Goal: Task Accomplishment & Management: Complete application form

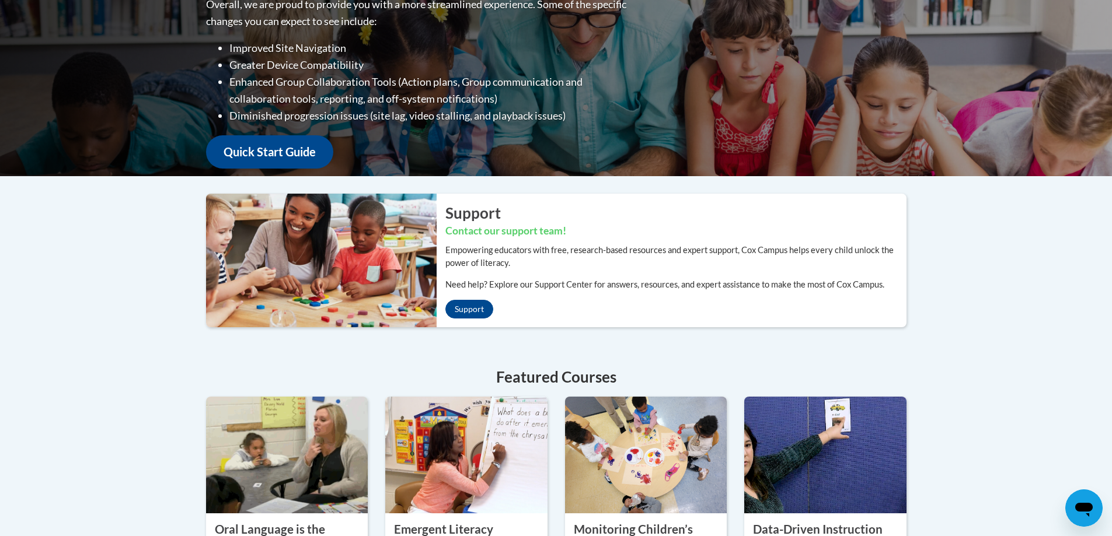
scroll to position [78, 0]
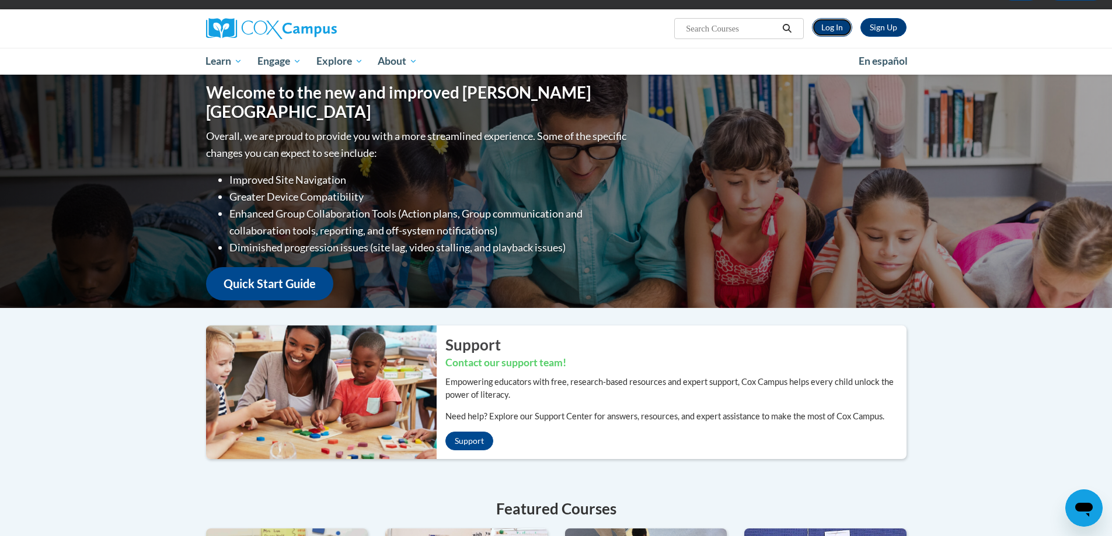
click at [832, 23] on link "Log In" at bounding box center [832, 27] width 40 height 19
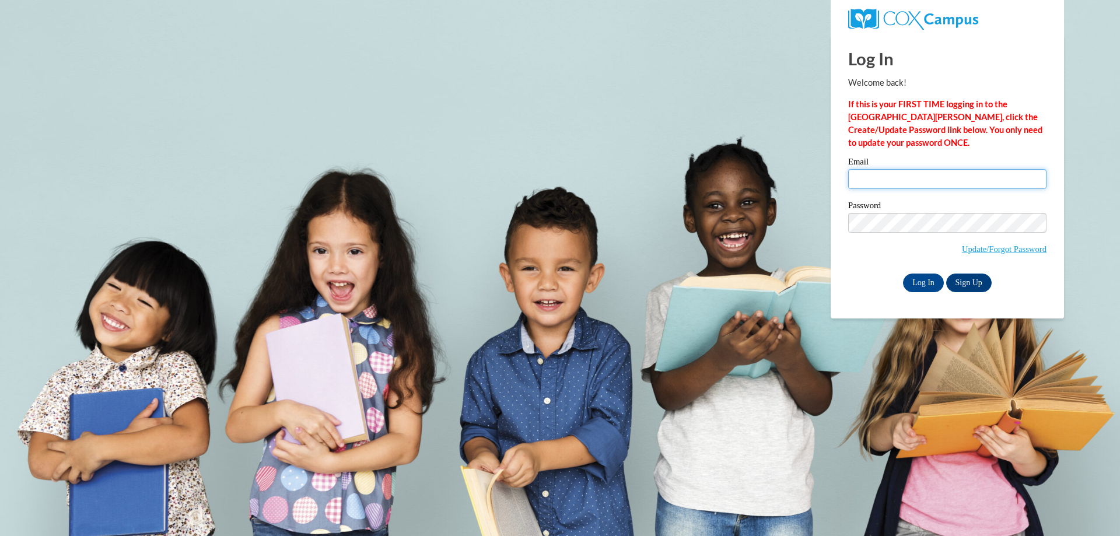
drag, startPoint x: 867, startPoint y: 174, endPoint x: 616, endPoint y: 9, distance: 299.6
click at [867, 174] on input "Email" at bounding box center [947, 179] width 198 height 20
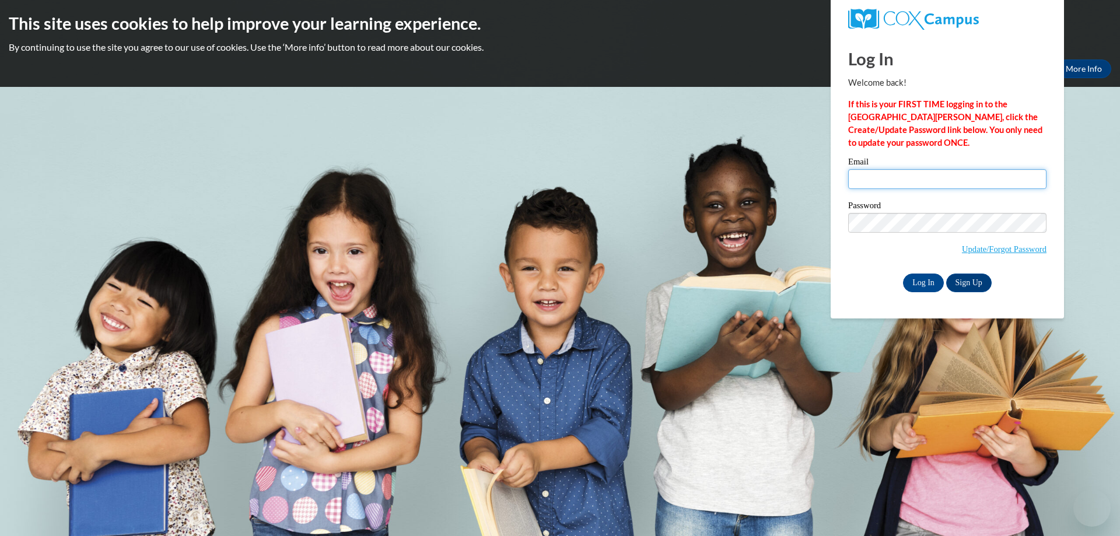
type input "lizbeth.rodriguez@ndo.org"
click at [925, 280] on input "Log In" at bounding box center [923, 283] width 41 height 19
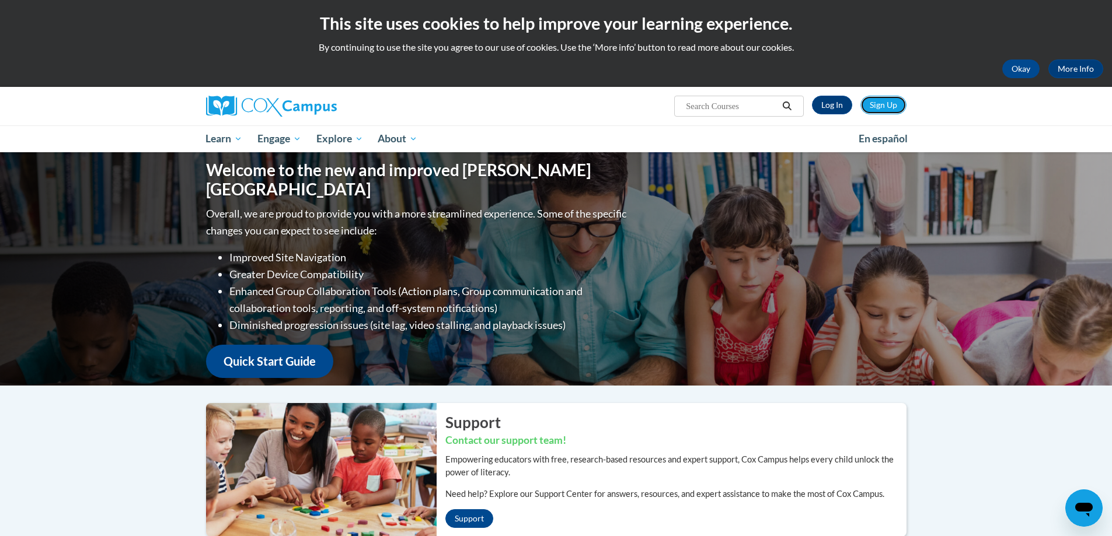
drag, startPoint x: 871, startPoint y: 103, endPoint x: 729, endPoint y: 64, distance: 147.8
click at [871, 103] on link "Sign Up" at bounding box center [883, 105] width 46 height 19
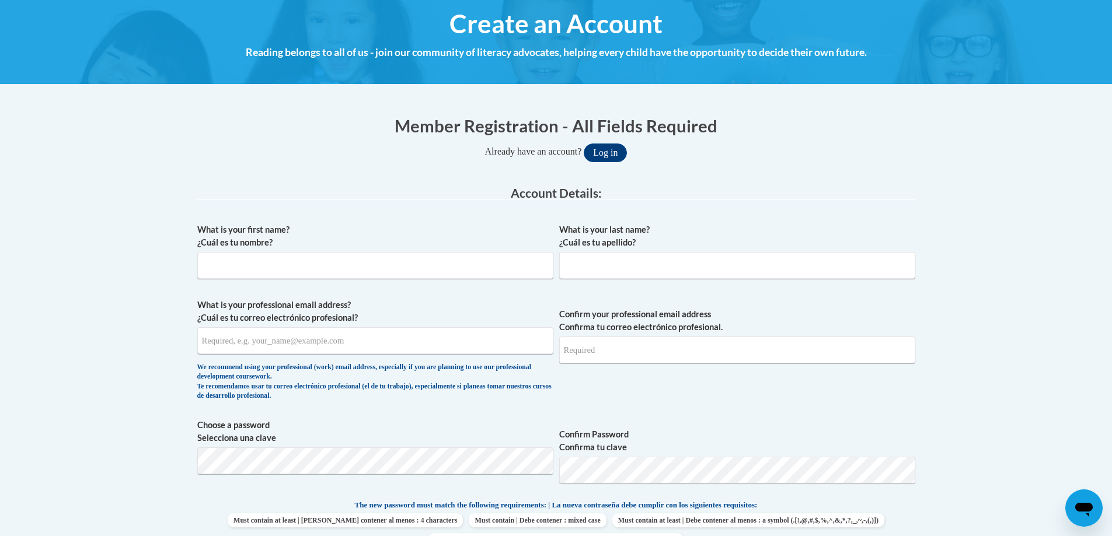
scroll to position [156, 0]
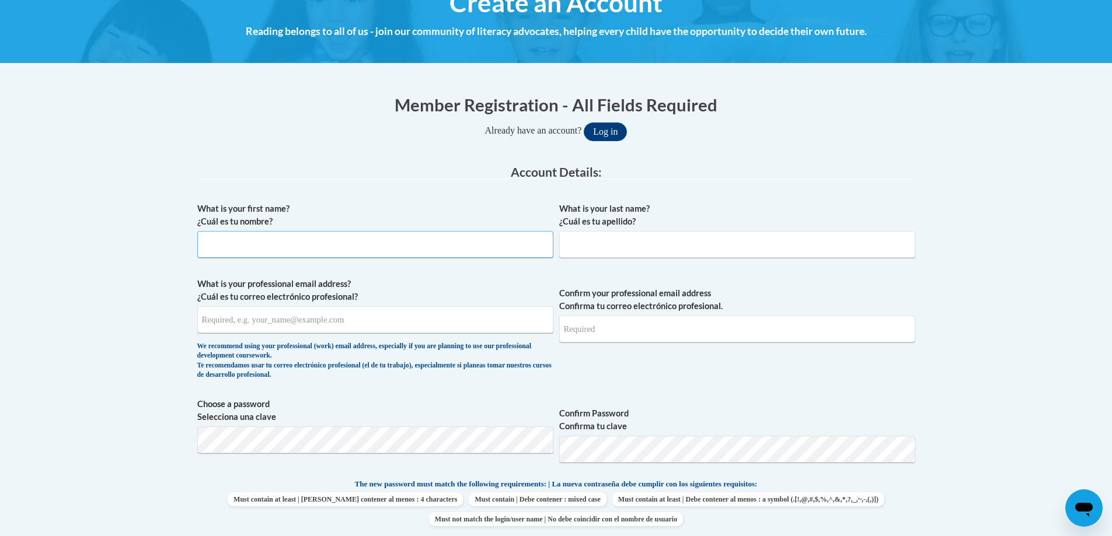
click at [481, 245] on input "What is your first name? ¿Cuál es tu nombre?" at bounding box center [375, 244] width 356 height 27
type input "l"
type input "[PERSON_NAME]"
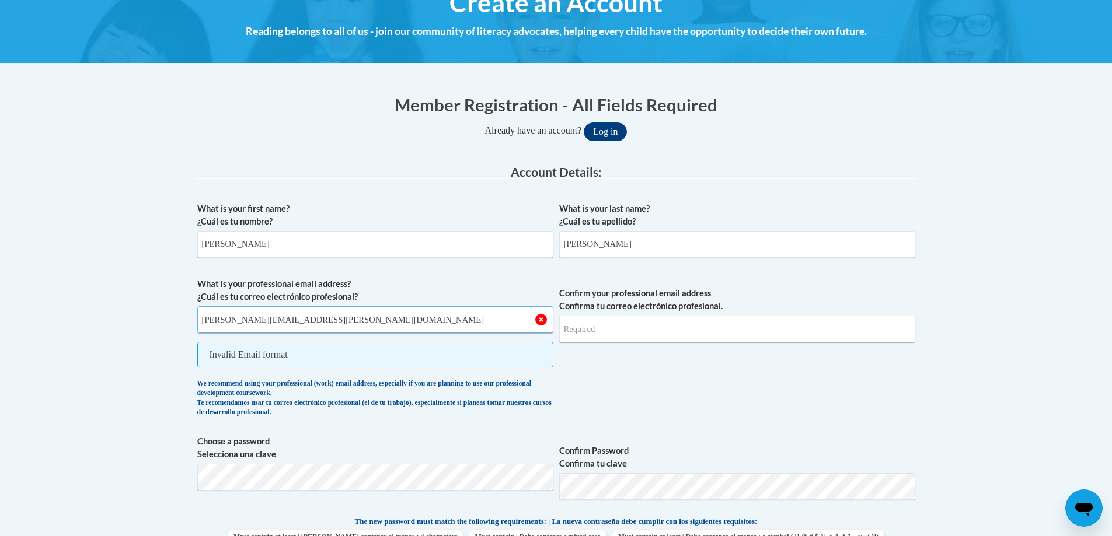
type input "lizbeth.rodriguez@ndo.org"
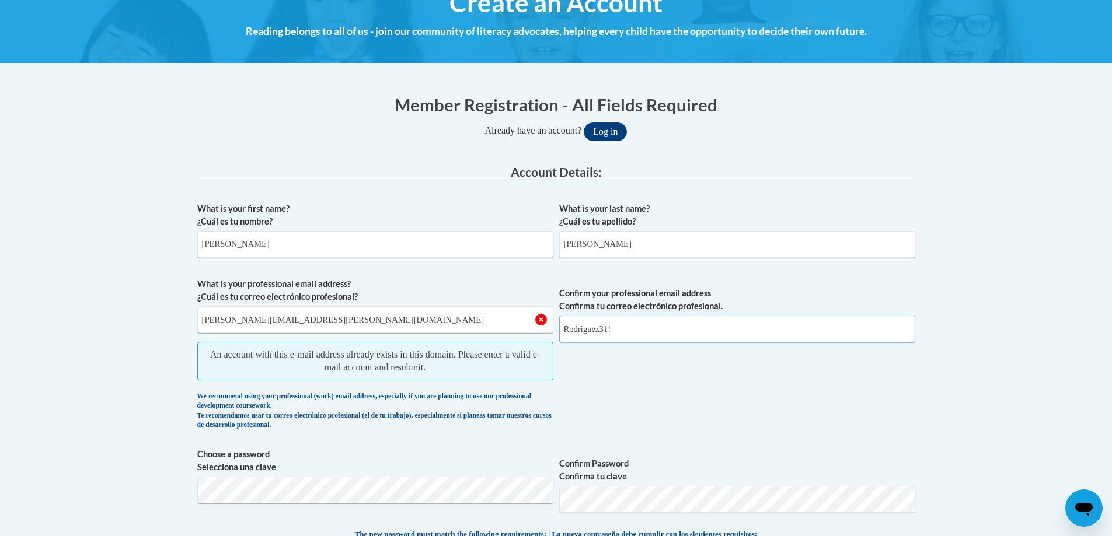
type input "Rodriguez31!"
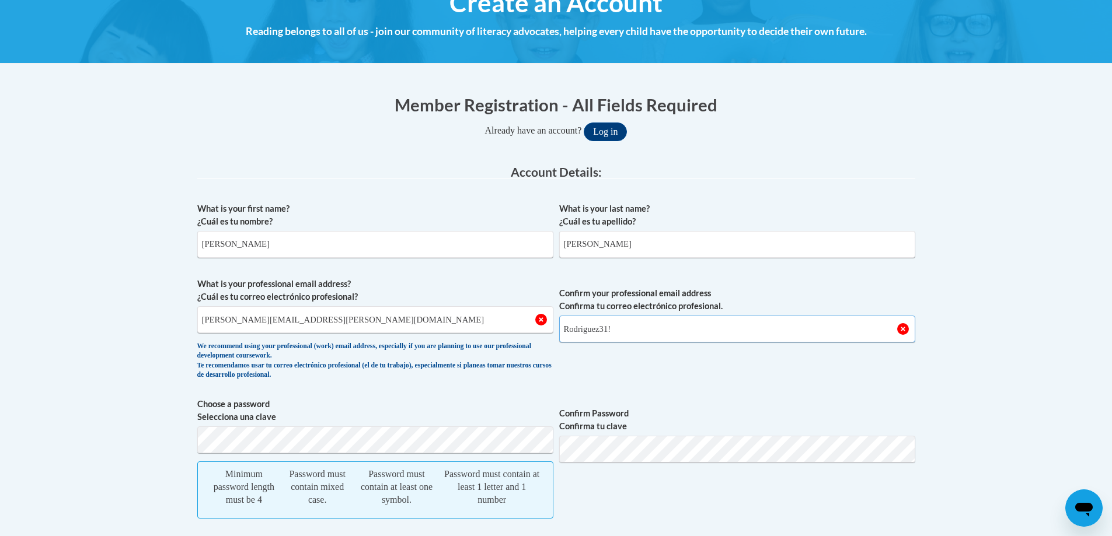
drag, startPoint x: 625, startPoint y: 330, endPoint x: 502, endPoint y: 329, distance: 122.5
click at [502, 329] on span "What is your professional email address? ¿Cuál es tu correo electrónico profesi…" at bounding box center [556, 332] width 718 height 108
type input "lizbeth.rodriguez@ndo.org"
click at [584, 123] on button "Log in" at bounding box center [605, 132] width 43 height 19
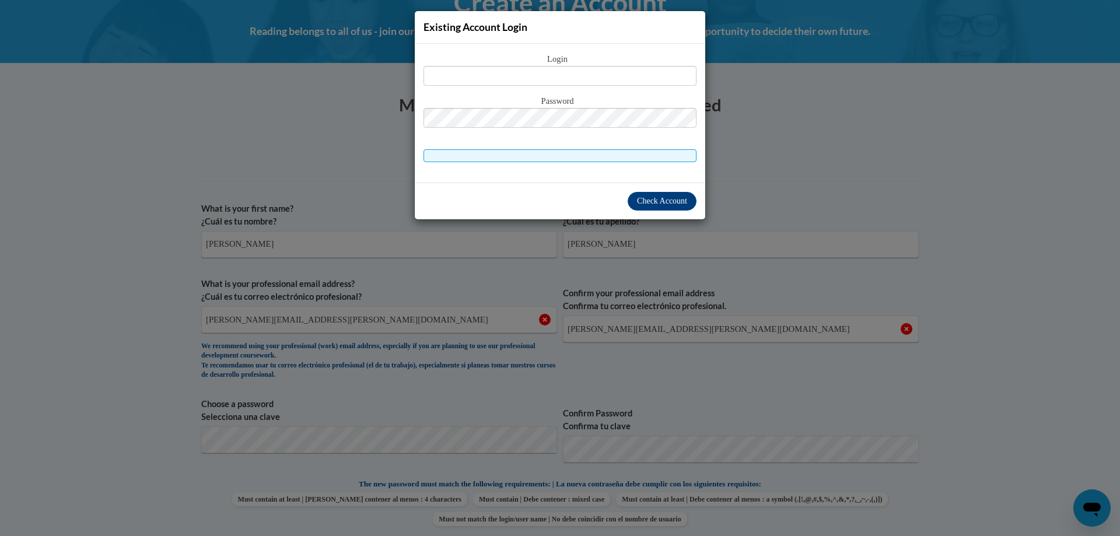
click at [804, 208] on div "Existing Account Login Login Password" at bounding box center [560, 268] width 1120 height 536
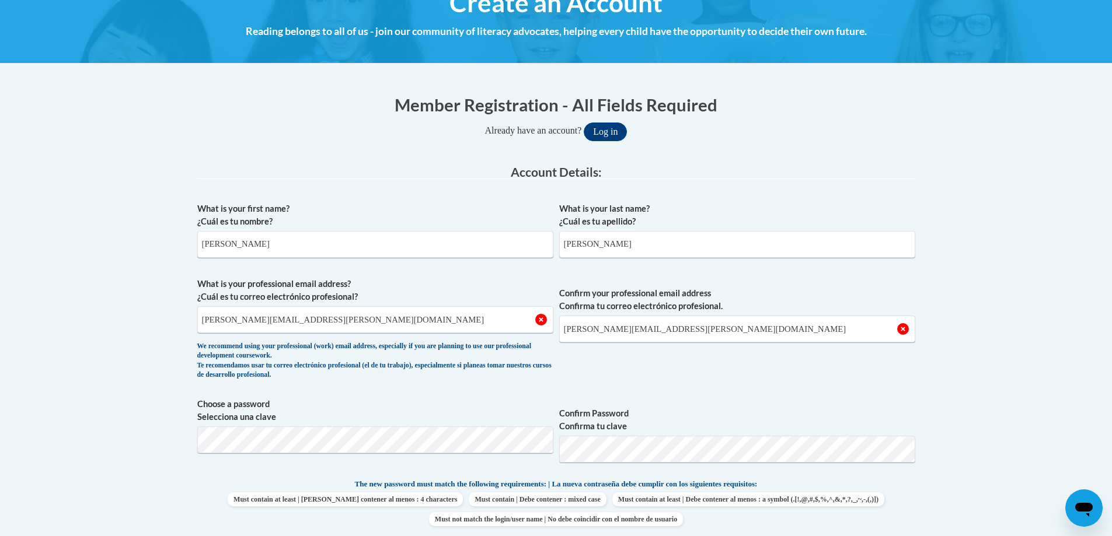
click at [689, 369] on span "Confirm your professional email address Confirma tu correo electrónico profesio…" at bounding box center [737, 332] width 356 height 108
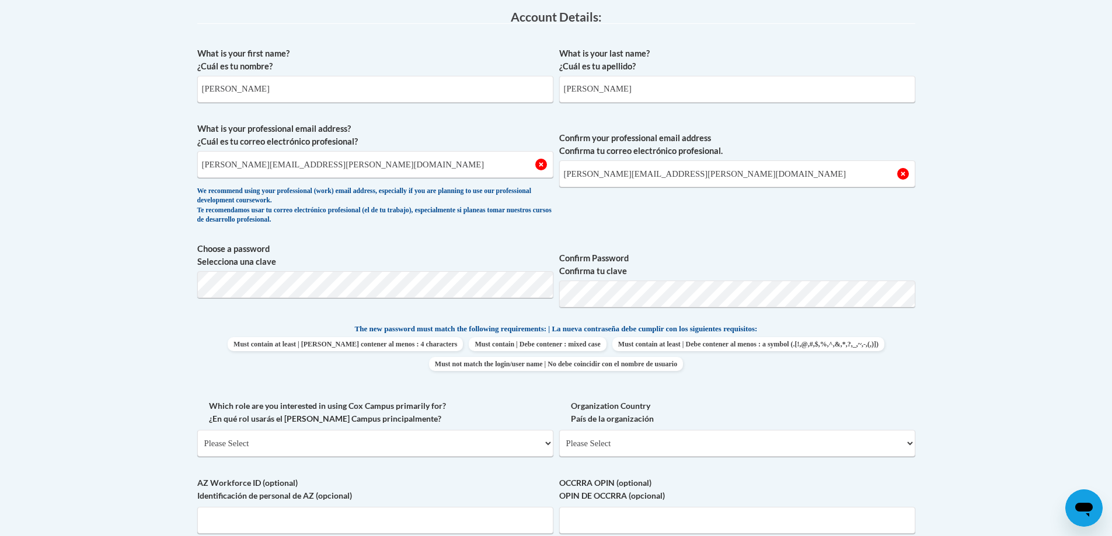
scroll to position [389, 0]
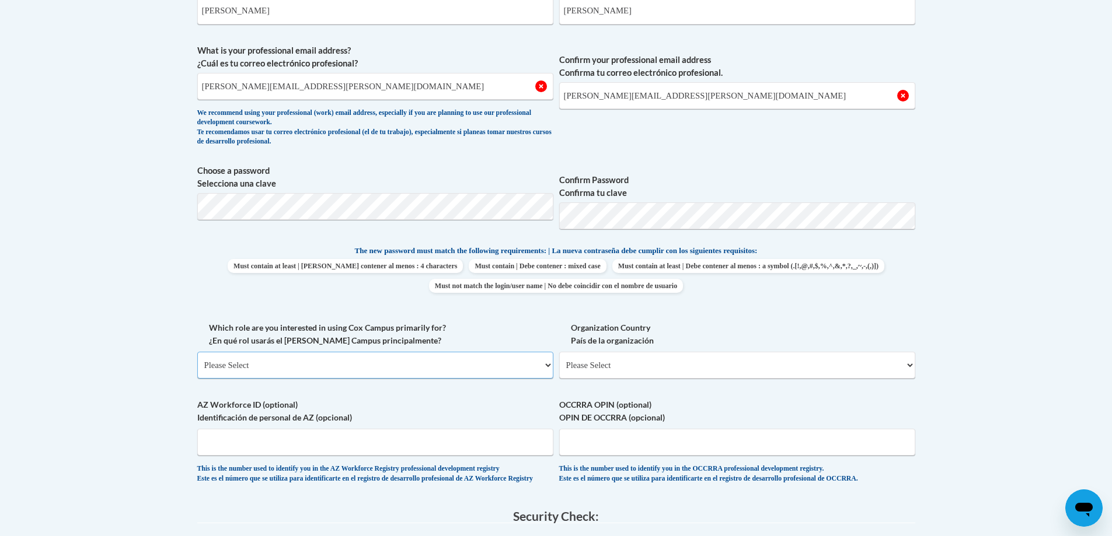
click at [314, 359] on select "Please Select College/University | Colegio/Universidad Community/Nonprofit Part…" at bounding box center [375, 365] width 356 height 27
click at [587, 397] on div "What is your first name? ¿Cuál es tu nombre? Lizbeth What is your last name? ¿C…" at bounding box center [556, 229] width 718 height 532
click at [387, 368] on select "Please Select College/University | Colegio/Universidad Community/Nonprofit Part…" at bounding box center [375, 365] width 356 height 27
select select "49058d88-fc43-4af8-93ac-fa8ced758464"
click at [197, 352] on select "Please Select College/University | Colegio/Universidad Community/Nonprofit Part…" at bounding box center [375, 365] width 356 height 27
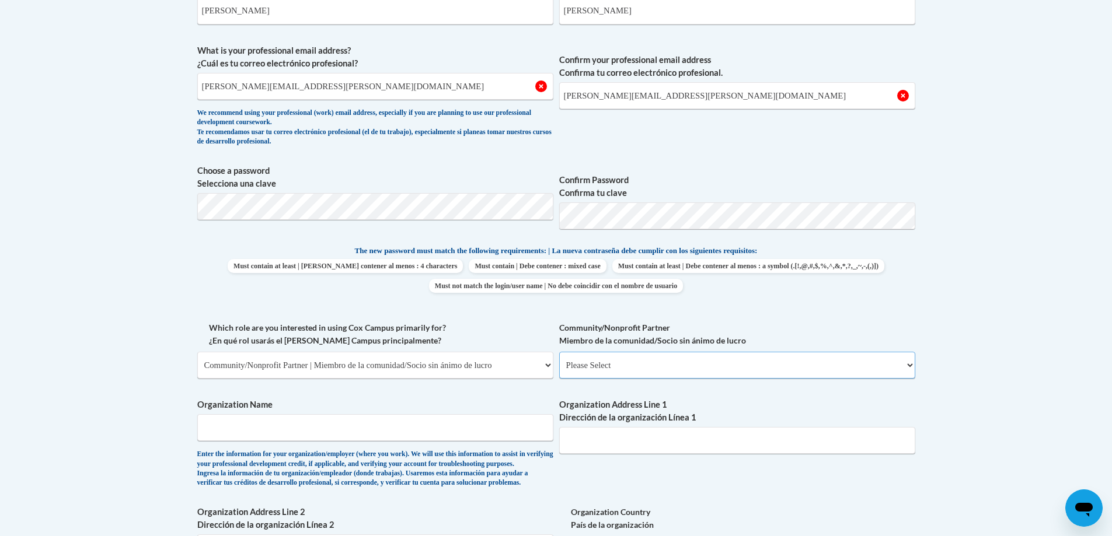
click at [640, 371] on select "Please Select Advocate | Defensor(a) Business/Private Company | Negocio o empre…" at bounding box center [737, 365] width 356 height 27
click at [559, 352] on select "Please Select Advocate | Defensor(a) Business/Private Company | Negocio o empre…" at bounding box center [737, 365] width 356 height 27
click at [691, 367] on select "Please Select Advocate | Defensor(a) Business/Private Company | Negocio o empre…" at bounding box center [737, 365] width 356 height 27
select select "d0068fd4-34ff-45e9-99e1-70a0b5fa68d7"
click at [559, 352] on select "Please Select Advocate | Defensor(a) Business/Private Company | Negocio o empre…" at bounding box center [737, 365] width 356 height 27
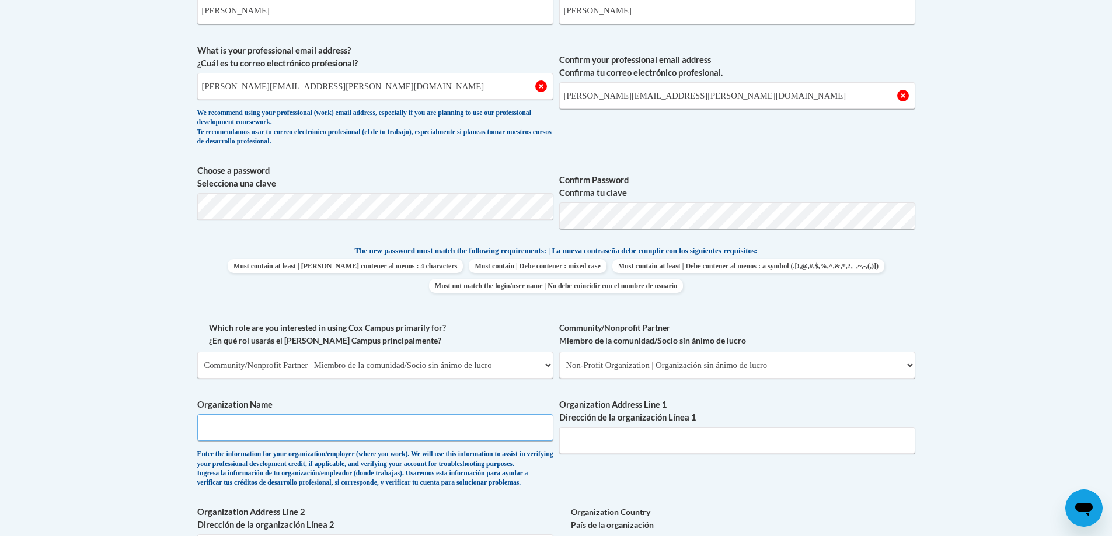
click at [494, 423] on input "Organization Name" at bounding box center [375, 427] width 356 height 27
type input "NDO"
click at [595, 446] on input "Organization Address Line 1 Dirección de la organización Línea 1" at bounding box center [737, 440] width 356 height 27
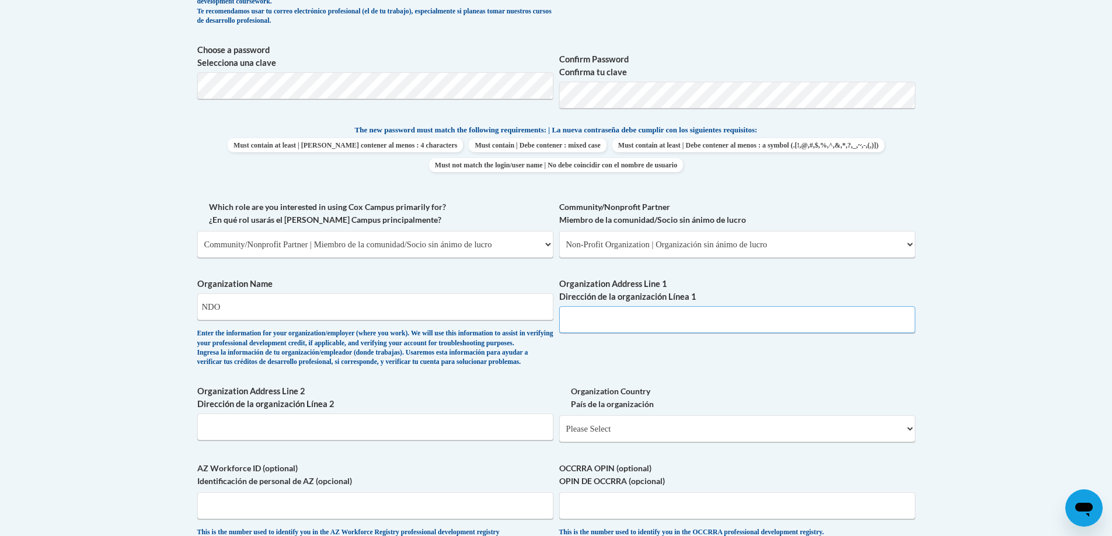
scroll to position [544, 0]
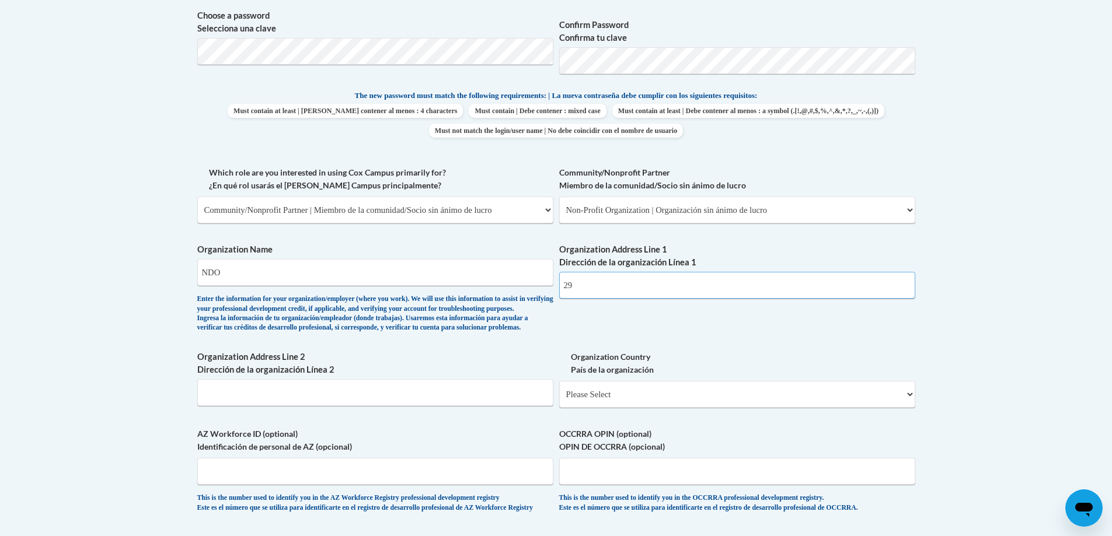
type input "291 lightstreet baldwin ga 30511"
click at [605, 285] on input "291 lightstreet baldwin ga 30511" at bounding box center [737, 285] width 356 height 27
click at [310, 406] on input "Organization Address Line 2 Dirección de la organización Línea 2" at bounding box center [375, 392] width 356 height 27
click at [310, 406] on input "291 lightstreet Baldwin Ga" at bounding box center [375, 392] width 356 height 27
type input "291 lightstreet Baldwin Ga 30511"
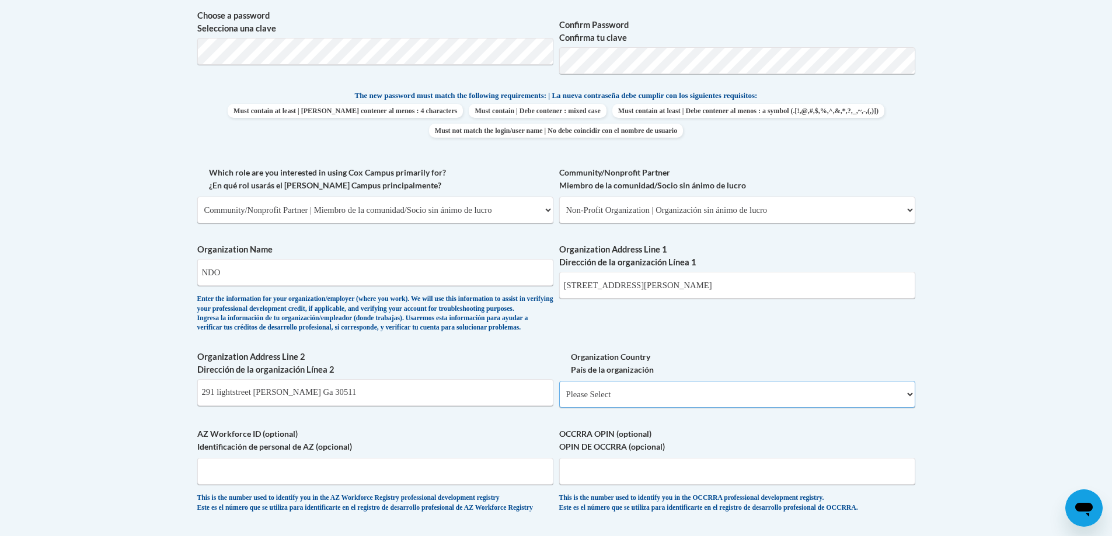
click at [710, 408] on select "Please Select United States | Estados Unidos Outside of the United States | Fue…" at bounding box center [737, 394] width 356 height 27
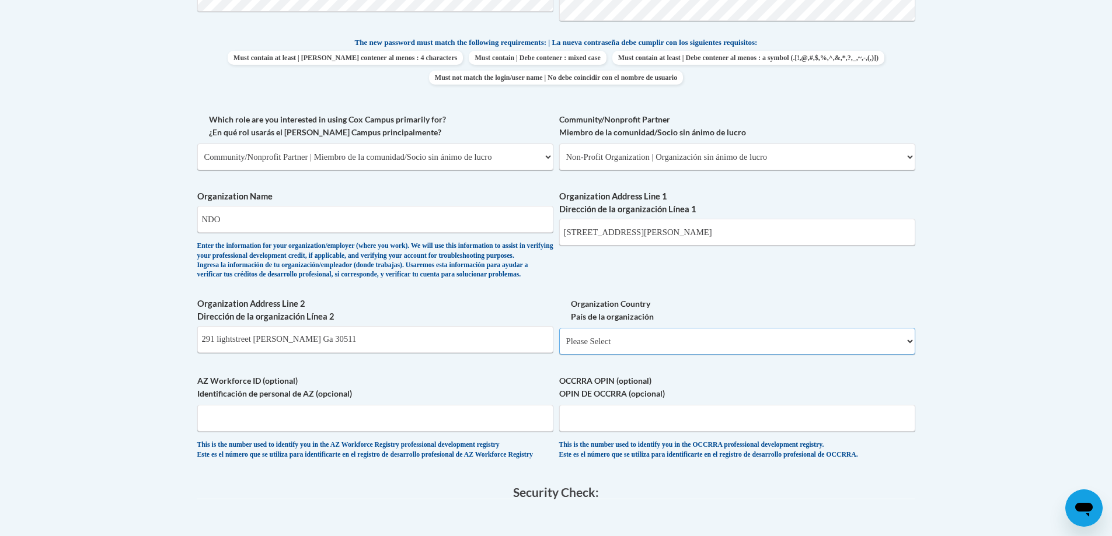
scroll to position [623, 0]
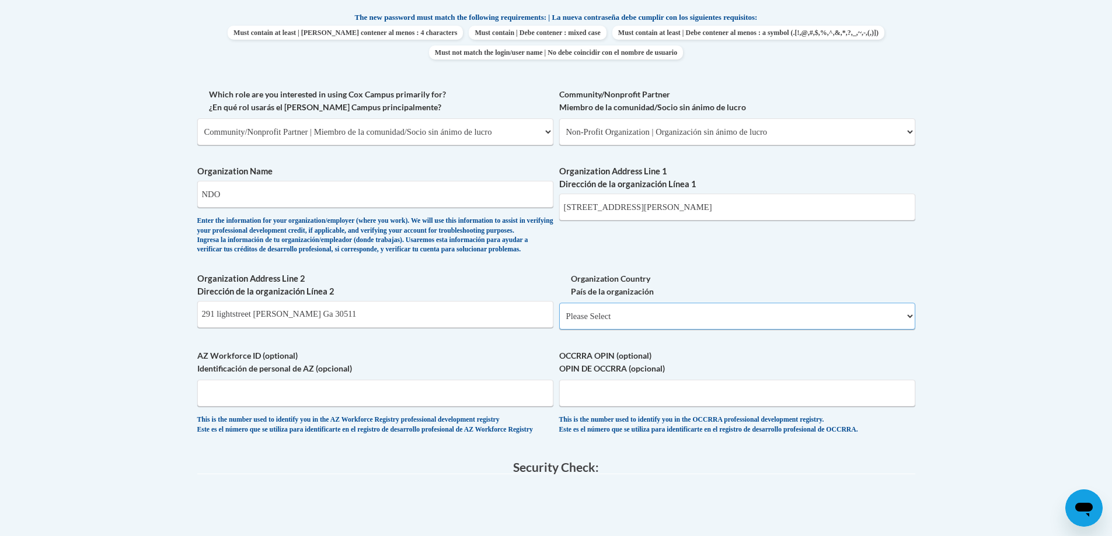
click at [606, 329] on select "Please Select United States | Estados Unidos Outside of the United States | Fue…" at bounding box center [737, 316] width 356 height 27
select select "ad49bcad-a171-4b2e-b99c-48b446064914"
click at [559, 322] on select "Please Select United States | Estados Unidos Outside of the United States | Fue…" at bounding box center [737, 316] width 356 height 27
select select
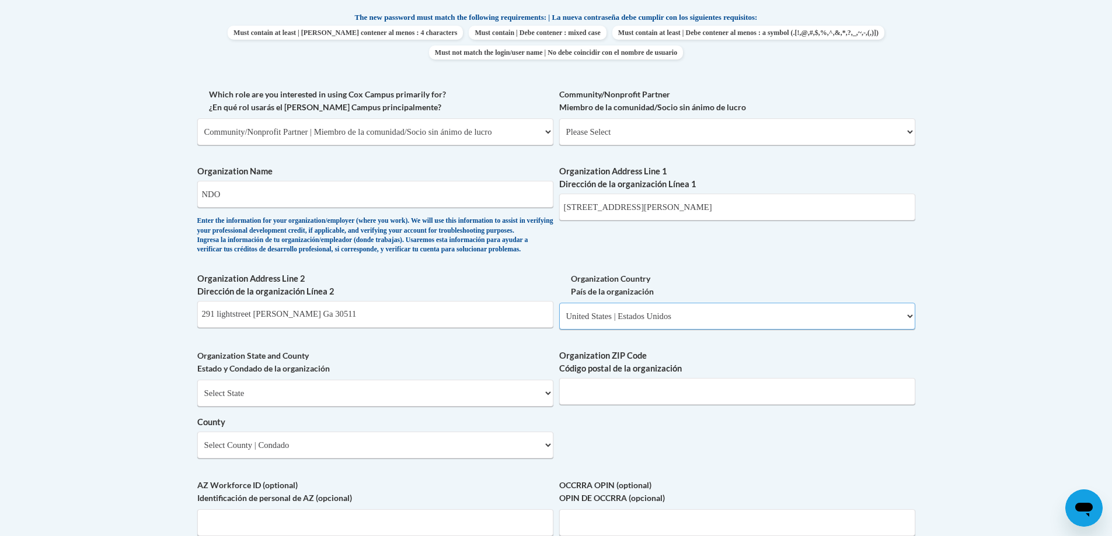
click at [607, 330] on select "Please Select United States | Estados Unidos Outside of the United States | Fue…" at bounding box center [737, 316] width 356 height 27
click at [559, 322] on select "Please Select United States | Estados Unidos Outside of the United States | Fue…" at bounding box center [737, 316] width 356 height 27
click at [442, 407] on select "Select State Alabama Alaska Arizona Arkansas California Colorado Connecticut De…" at bounding box center [375, 393] width 356 height 27
select select "Georgia"
click at [197, 399] on select "Select State Alabama Alaska Arizona Arkansas California Colorado Connecticut De…" at bounding box center [375, 393] width 356 height 27
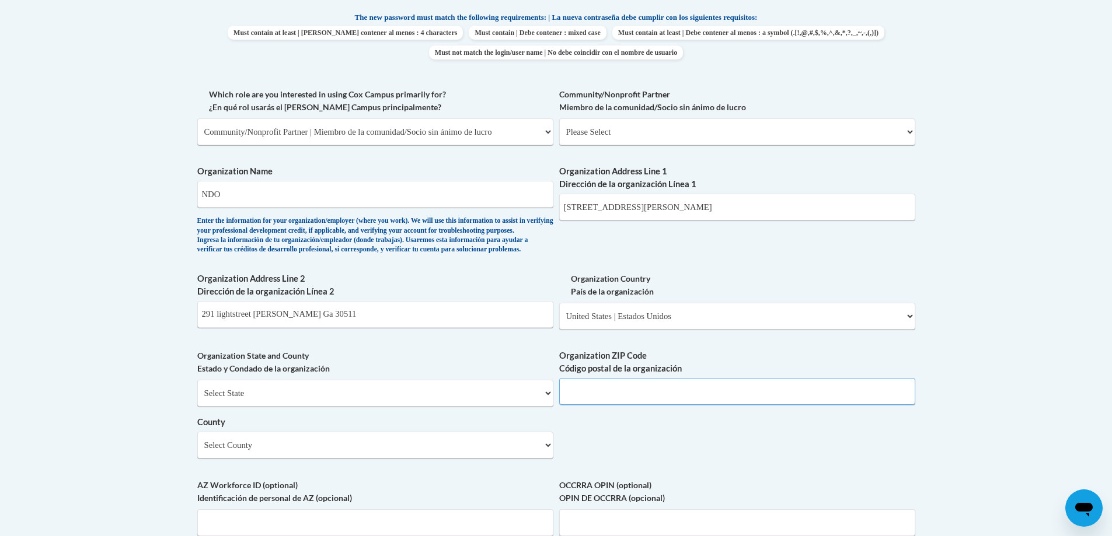
click at [669, 404] on input "Organization ZIP Code Código postal de la organización" at bounding box center [737, 391] width 356 height 27
type input "6"
type input "30511"
click at [485, 459] on select "Select County Appling Atkinson Bacon Baker Baldwin Banks Barrow Bartow Ben Hill…" at bounding box center [375, 445] width 356 height 27
select select "Habersham"
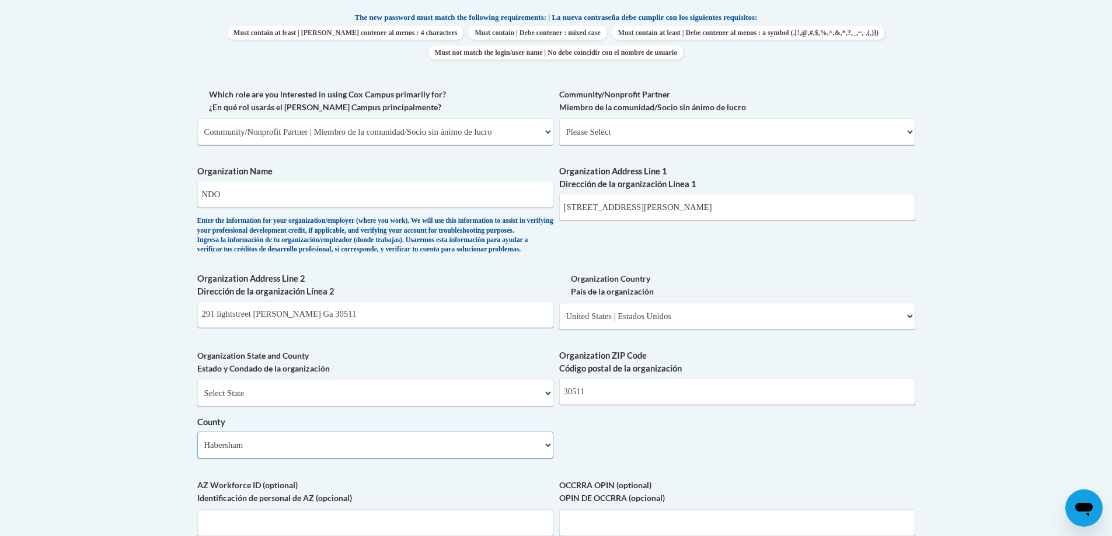
click at [197, 451] on select "Select County Appling Atkinson Bacon Baker Baldwin Banks Barrow Bartow Ben Hill…" at bounding box center [375, 445] width 356 height 27
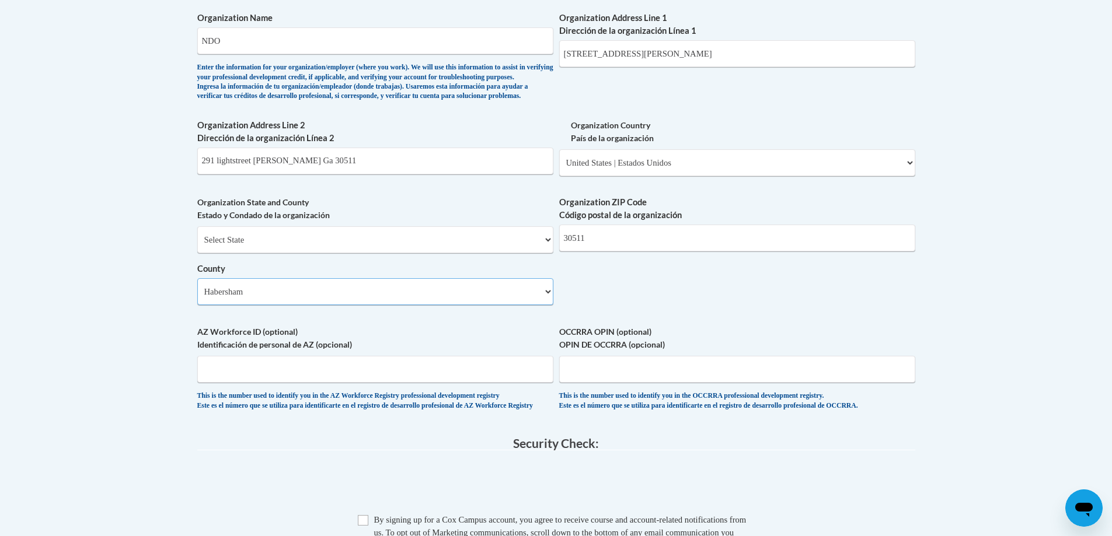
scroll to position [778, 0]
click at [284, 381] on input "AZ Workforce ID (optional) Identificación de personal de AZ (opcional)" at bounding box center [375, 367] width 356 height 27
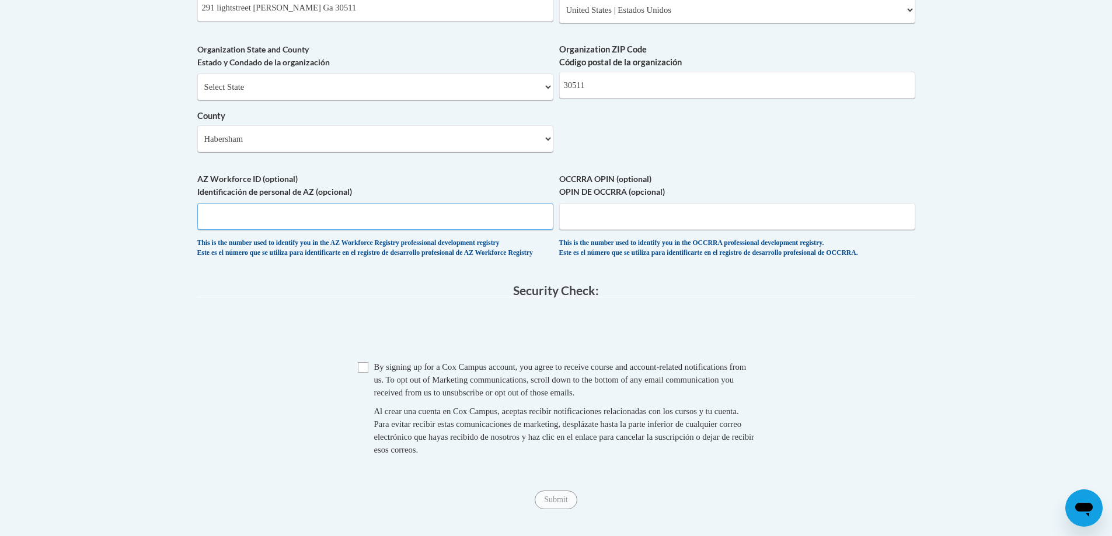
scroll to position [934, 0]
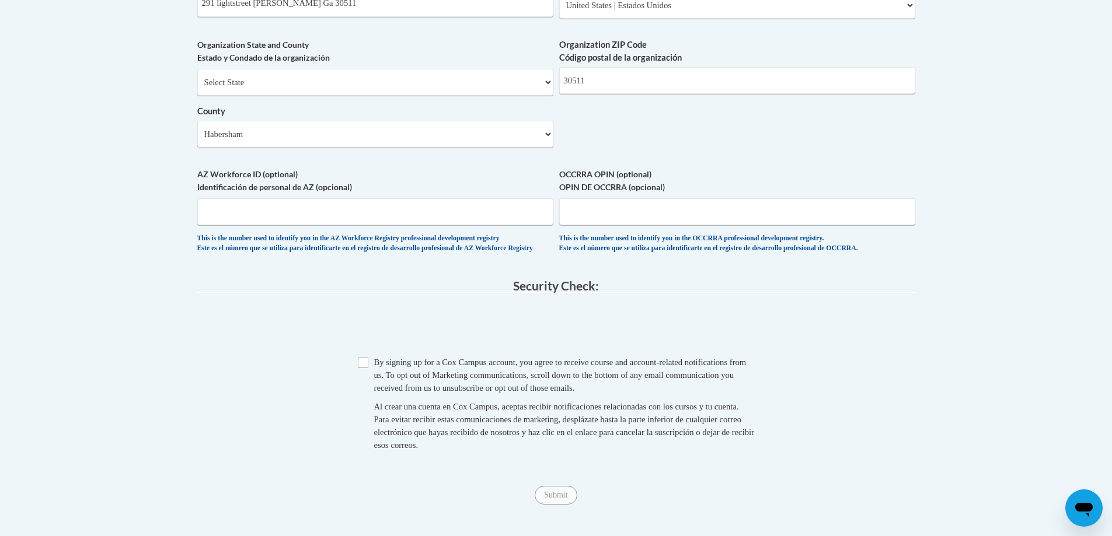
click at [371, 390] on span "Checkbox By signing up for a Cox Campus account, you agree to receive course an…" at bounding box center [556, 409] width 397 height 107
click at [365, 368] on input "Checkbox" at bounding box center [363, 363] width 11 height 11
checkbox input "true"
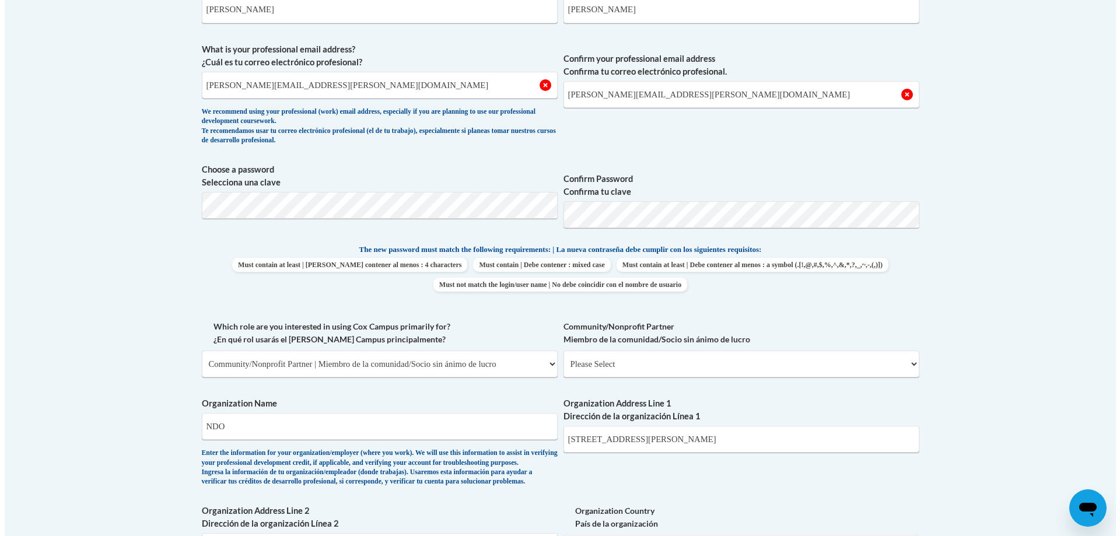
scroll to position [311, 0]
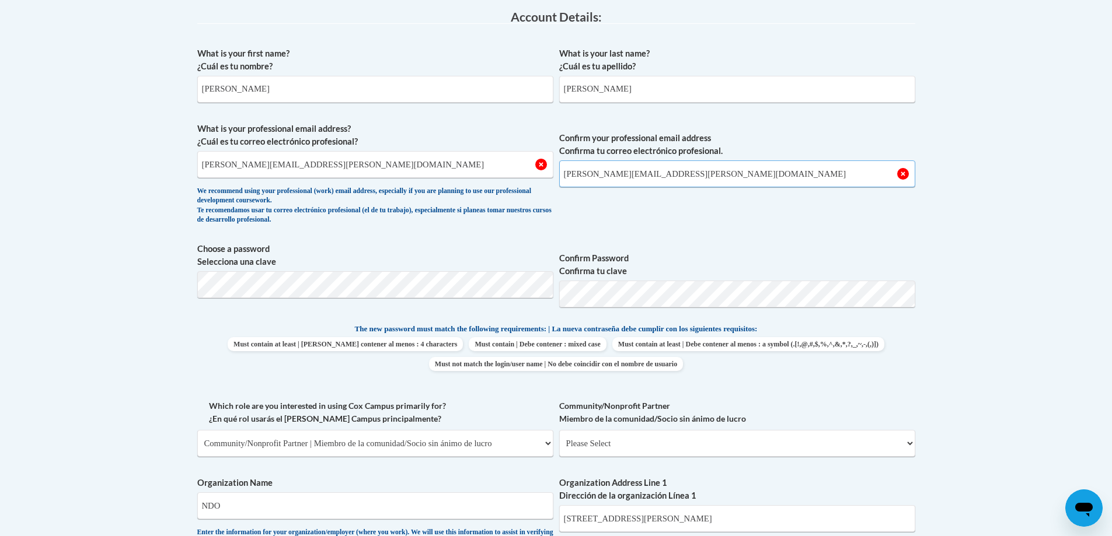
click at [593, 181] on input "[PERSON_NAME][EMAIL_ADDRESS][PERSON_NAME][DOMAIN_NAME]" at bounding box center [737, 173] width 356 height 27
click at [289, 165] on input "[PERSON_NAME][EMAIL_ADDRESS][PERSON_NAME][DOMAIN_NAME]" at bounding box center [375, 164] width 356 height 27
click at [689, 174] on input "[PERSON_NAME][EMAIL_ADDRESS][PERSON_NAME][DOMAIN_NAME]" at bounding box center [737, 173] width 356 height 27
click at [679, 196] on span "Confirm your professional email address Confirma tu correo electrónico profesio…" at bounding box center [737, 177] width 356 height 108
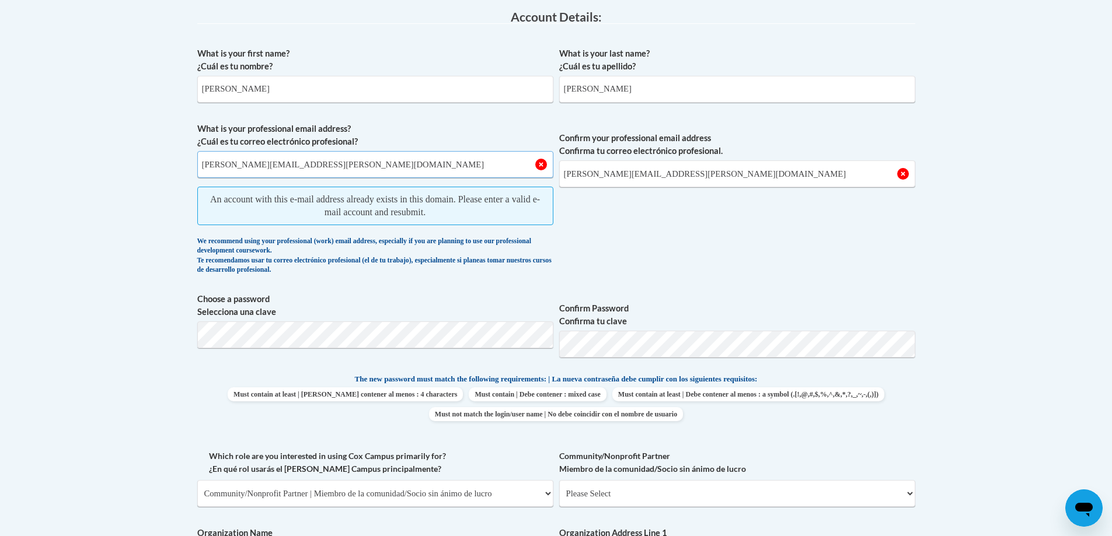
drag, startPoint x: 308, startPoint y: 165, endPoint x: 142, endPoint y: 153, distance: 166.1
drag, startPoint x: 721, startPoint y: 183, endPoint x: 471, endPoint y: 179, distance: 249.2
click at [472, 178] on span "What is your professional email address? ¿Cuál es tu correo electrónico profesi…" at bounding box center [556, 202] width 718 height 158
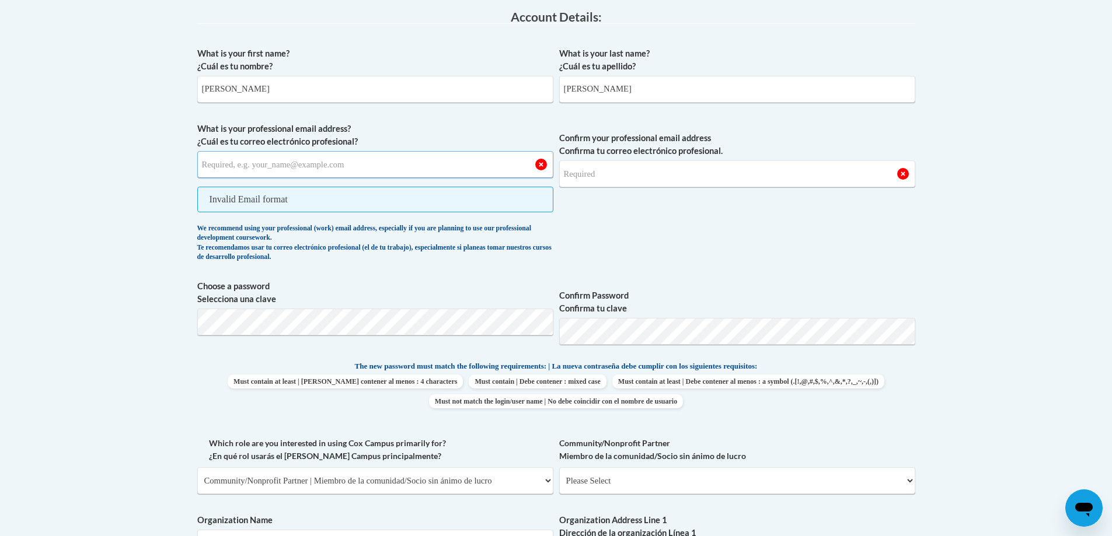
click at [414, 164] on input "What is your professional email address? ¿Cuál es tu correo electrónico profesi…" at bounding box center [375, 164] width 356 height 27
type input "[PERSON_NAME][EMAIL_ADDRESS][DOMAIN_NAME]"
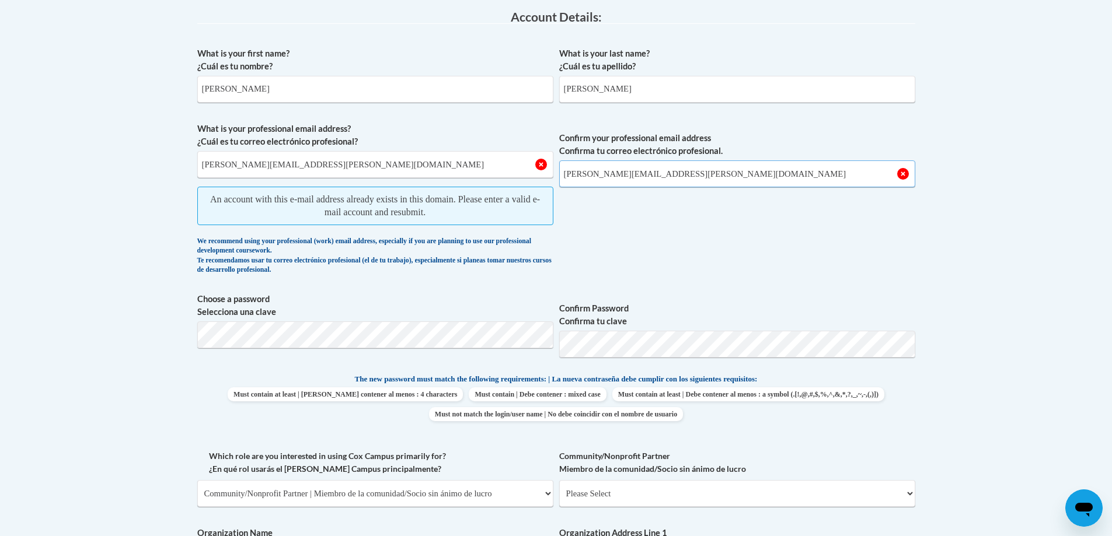
type input "[PERSON_NAME][EMAIL_ADDRESS][DOMAIN_NAME]"
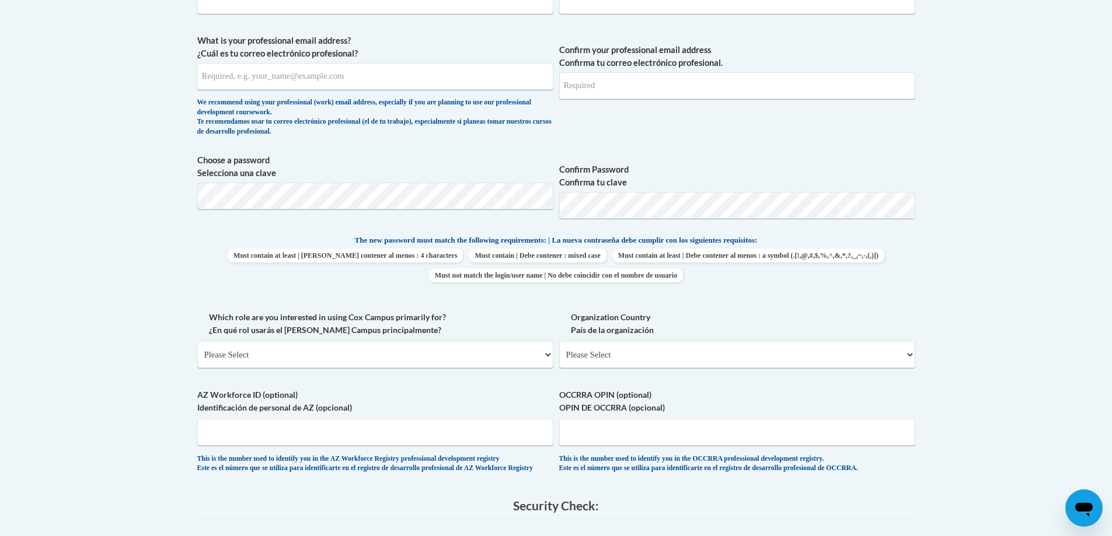
scroll to position [26, 0]
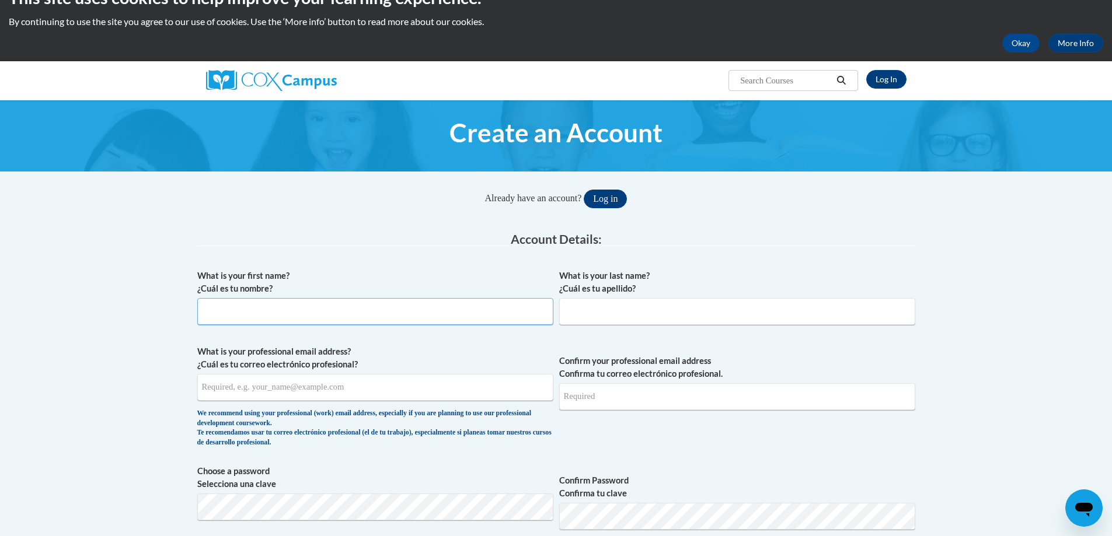
click at [296, 317] on input "What is your first name? ¿Cuál es tu nombre?" at bounding box center [375, 311] width 356 height 27
type input "[PERSON_NAME]"
type input "r"
type input "Rodriguez"
click at [454, 313] on input "lizbeth" at bounding box center [375, 311] width 356 height 27
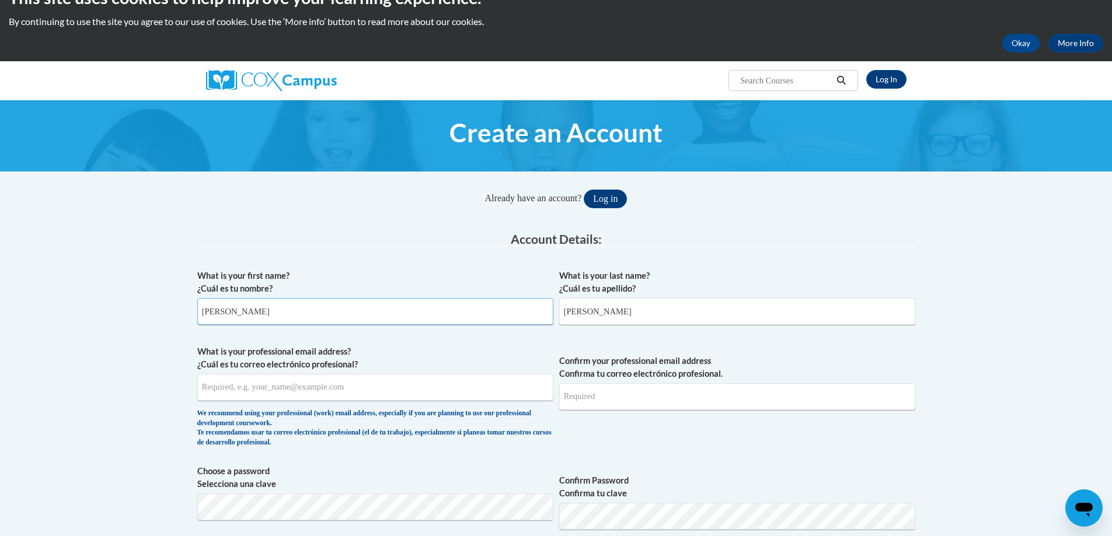
type input "Lizbeth"
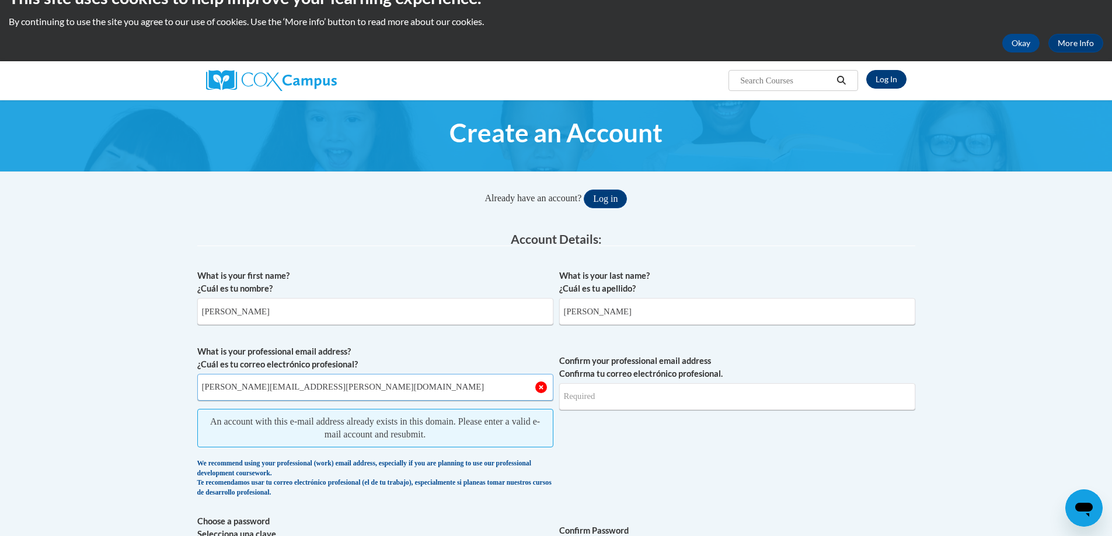
type input "Lizbeth.rodriguez@ndo.org"
click at [892, 75] on link "Log In" at bounding box center [886, 79] width 40 height 19
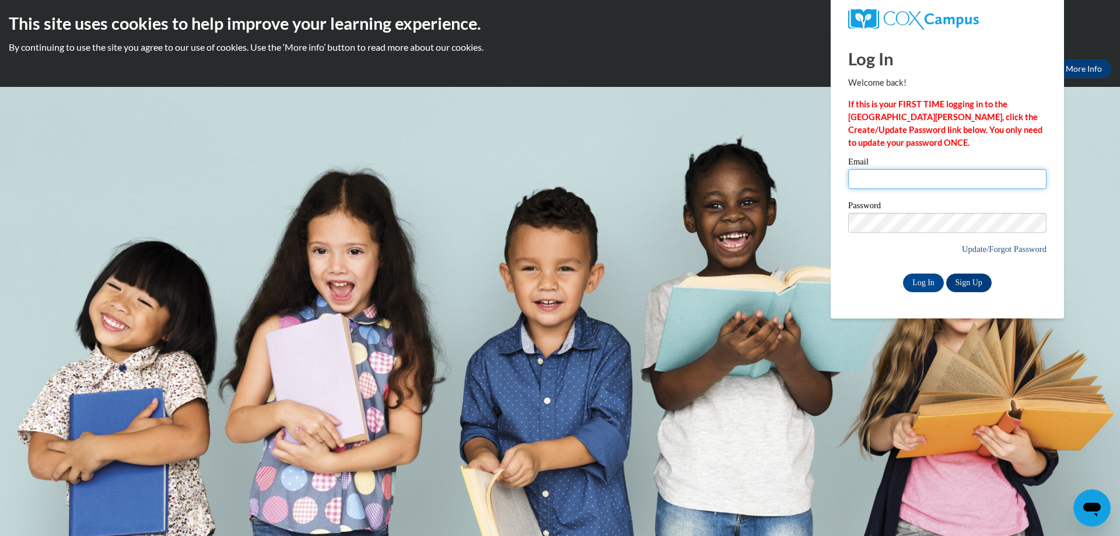
type input "lizbeth.rodriguez@ndo.org"
click at [969, 249] on link "Update/Forgot Password" at bounding box center [1004, 248] width 85 height 9
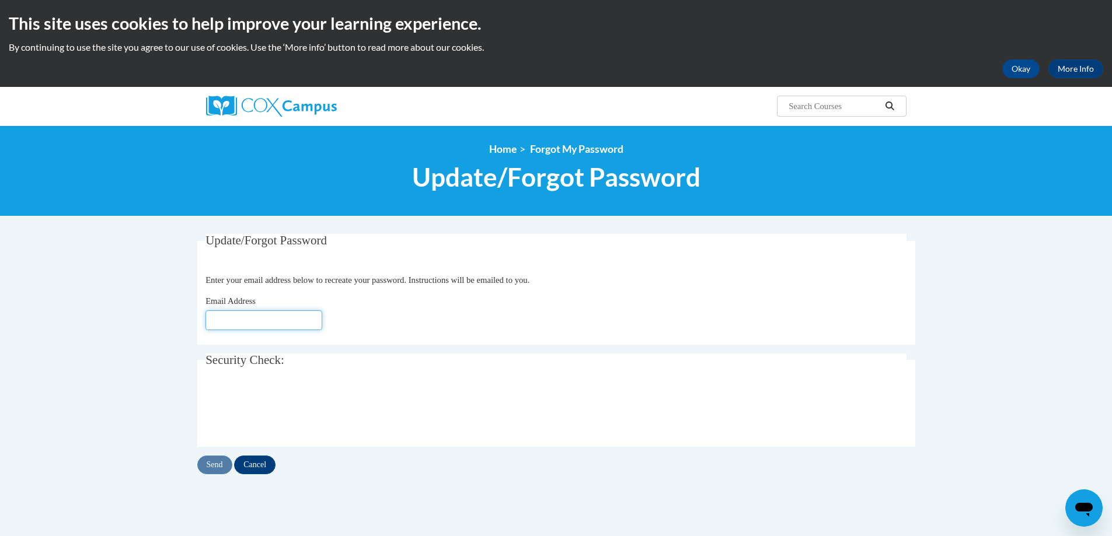
click at [294, 323] on input "Email Address" at bounding box center [263, 320] width 117 height 20
type input "[PERSON_NAME][EMAIL_ADDRESS][PERSON_NAME][DOMAIN_NAME]"
click at [421, 315] on div "Email Address lizbeth.rodriguez@ndo.org" at bounding box center [555, 313] width 701 height 36
click at [218, 458] on input "Send" at bounding box center [214, 465] width 35 height 19
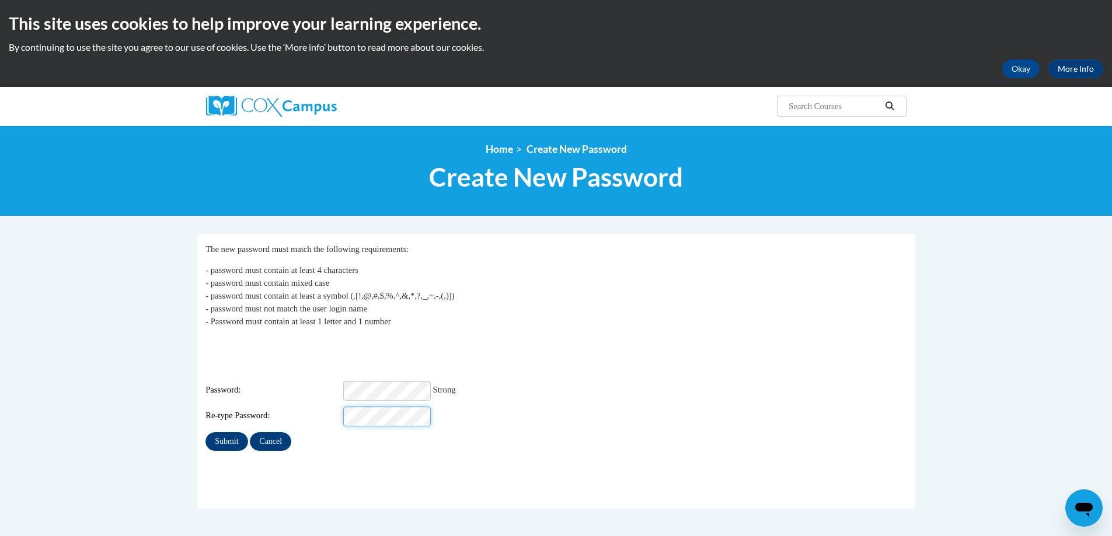
click at [205, 432] on input "Submit" at bounding box center [226, 441] width 42 height 19
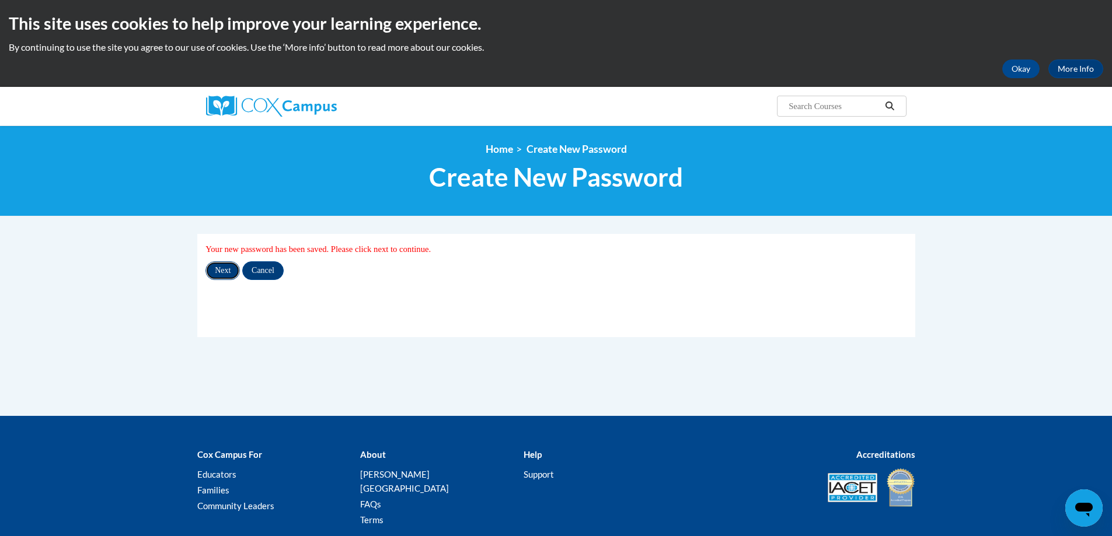
click at [233, 267] on input "Next" at bounding box center [222, 270] width 34 height 19
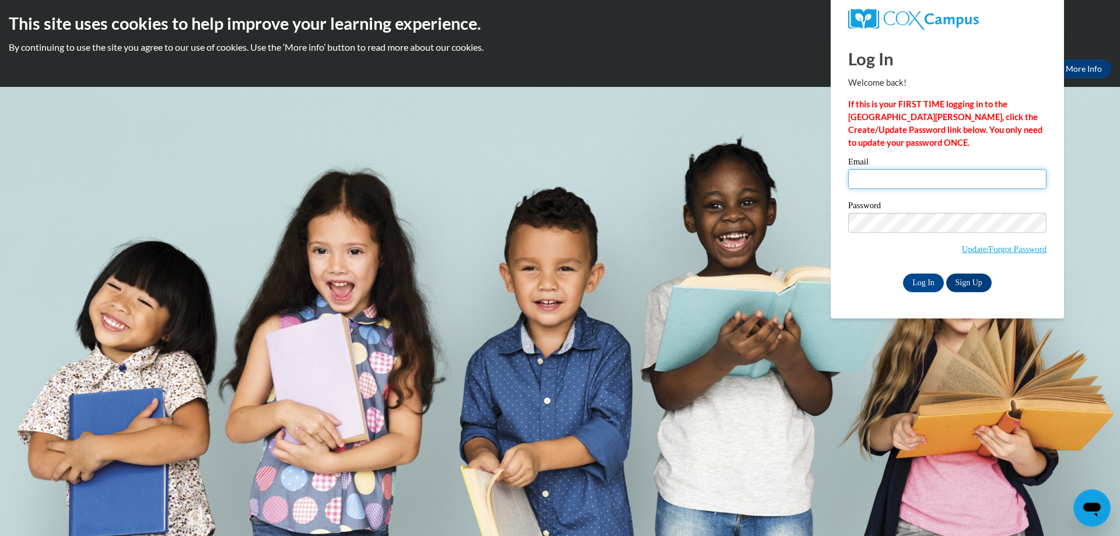
type input "[PERSON_NAME][EMAIL_ADDRESS][PERSON_NAME][DOMAIN_NAME]"
click at [814, 230] on body "This site uses cookies to help improve your learning experience. By continuing …" at bounding box center [560, 268] width 1120 height 536
click at [903, 274] on input "Log In" at bounding box center [923, 283] width 41 height 19
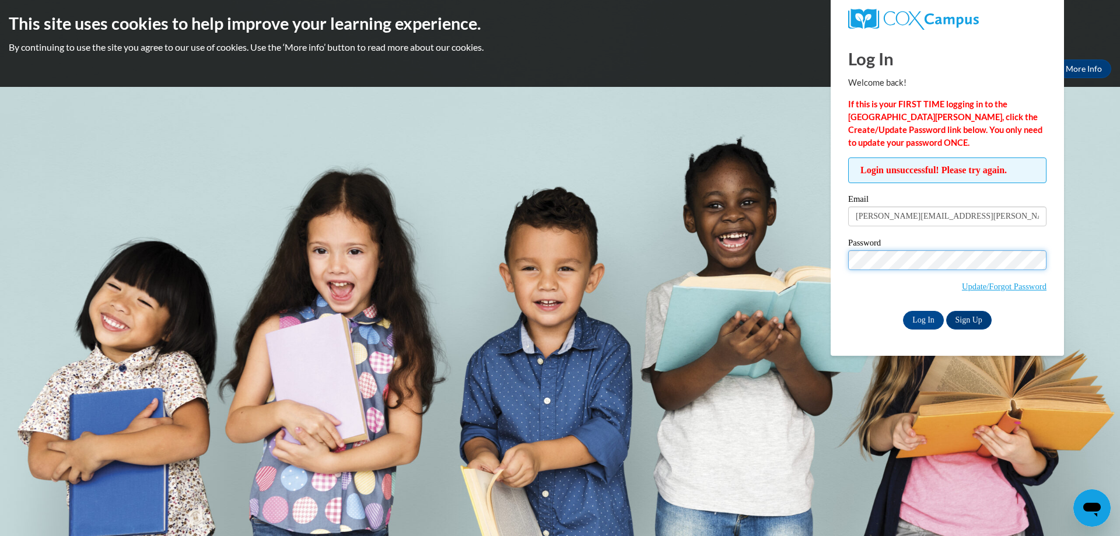
click at [694, 223] on body "This site uses cookies to help improve your learning experience. By continuing …" at bounding box center [560, 268] width 1120 height 536
click at [903, 311] on input "Log In" at bounding box center [923, 320] width 41 height 19
click at [977, 282] on link "Update/Forgot Password" at bounding box center [1004, 286] width 85 height 9
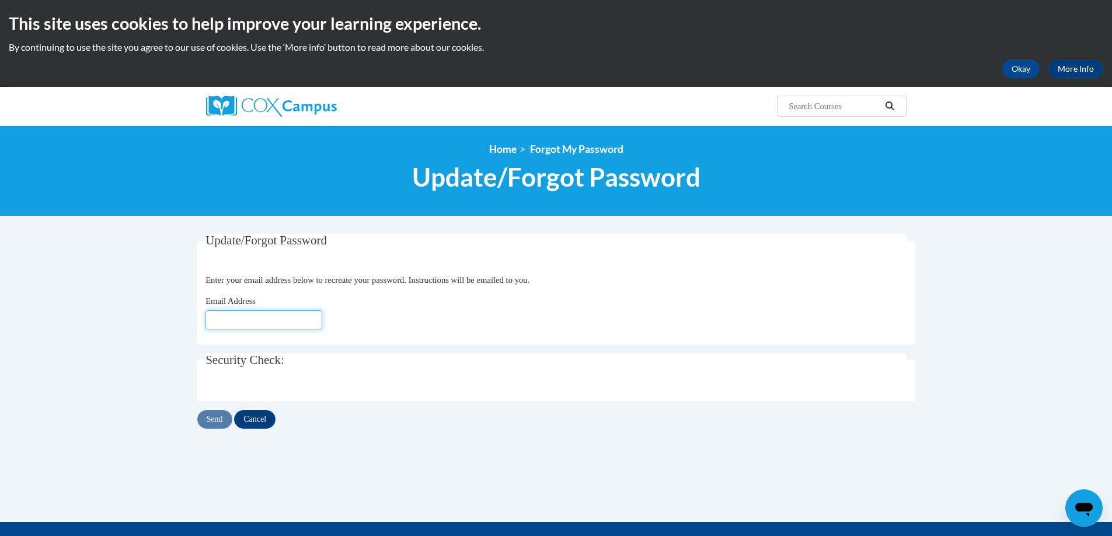
click at [293, 323] on input "Email Address" at bounding box center [263, 320] width 117 height 20
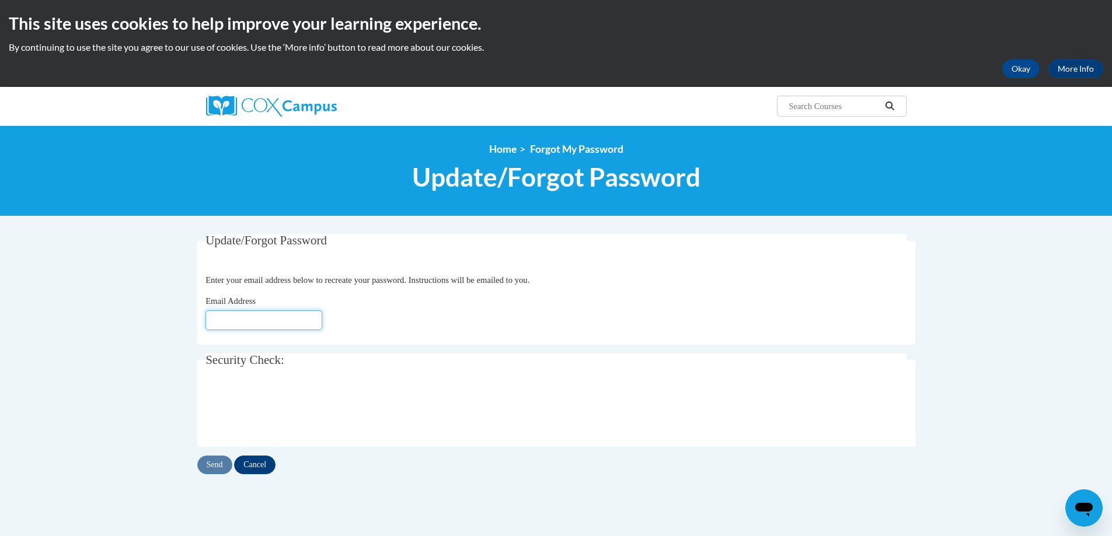
type input "[PERSON_NAME][EMAIL_ADDRESS][PERSON_NAME][DOMAIN_NAME]"
click at [221, 466] on input "Send" at bounding box center [214, 465] width 35 height 19
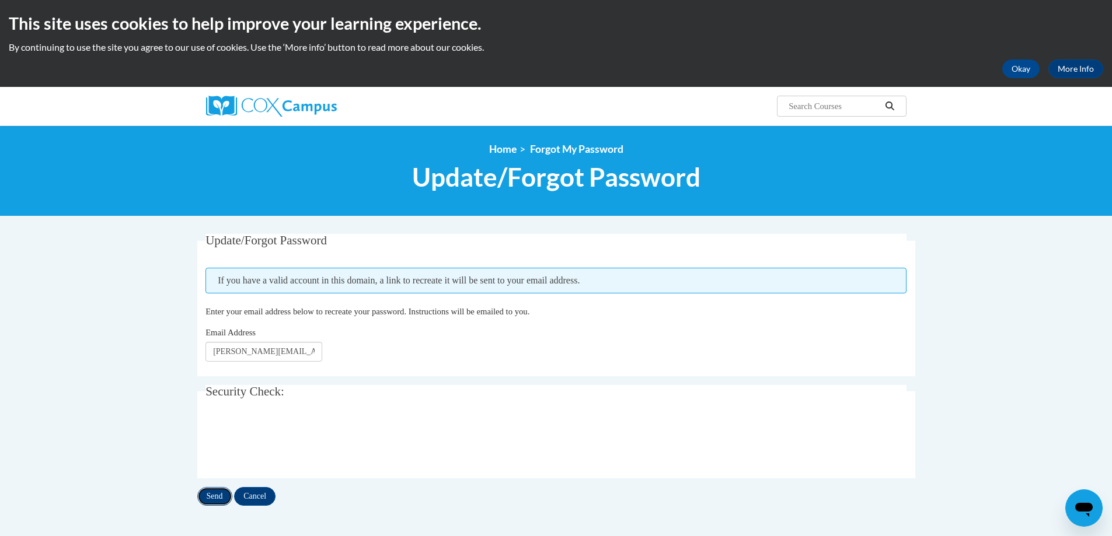
click at [221, 501] on input "Send" at bounding box center [214, 496] width 35 height 19
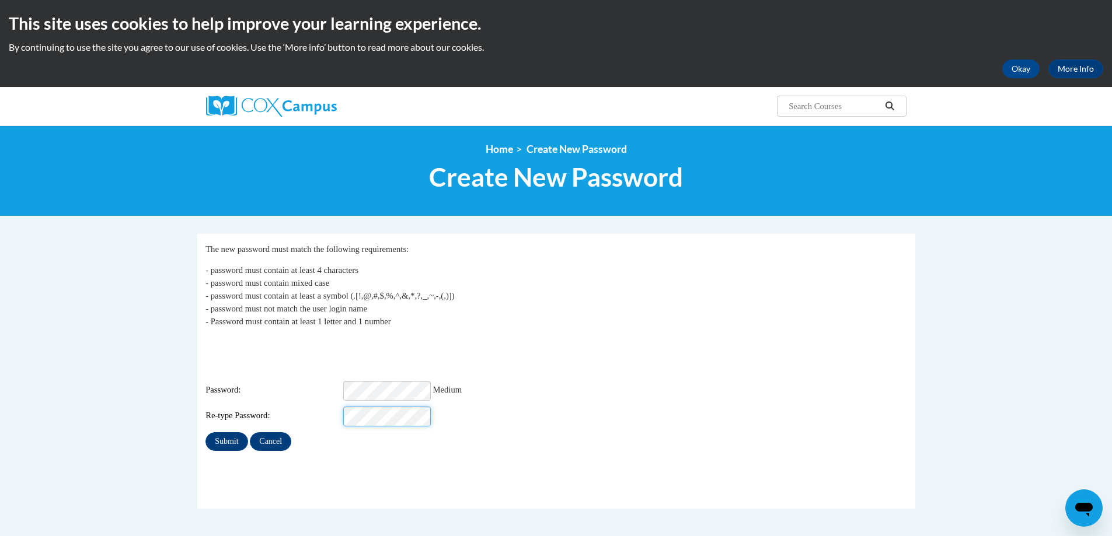
click at [205, 432] on input "Submit" at bounding box center [226, 441] width 42 height 19
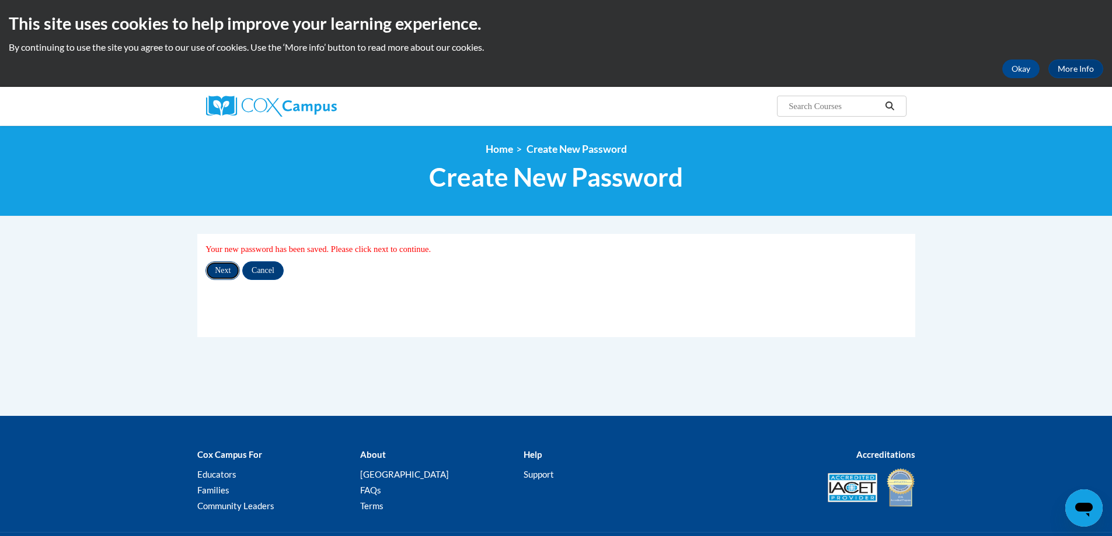
click at [223, 278] on input "Next" at bounding box center [222, 270] width 34 height 19
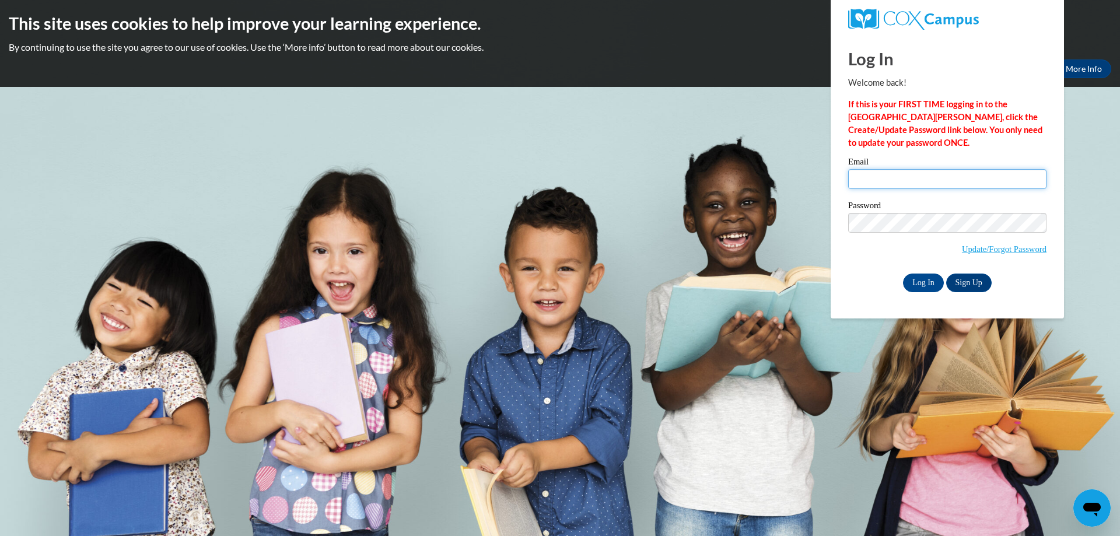
click at [875, 179] on input "Email" at bounding box center [947, 179] width 198 height 20
type input "[PERSON_NAME][EMAIL_ADDRESS][PERSON_NAME][DOMAIN_NAME]"
click at [812, 241] on body "This site uses cookies to help improve your learning experience. By continuing …" at bounding box center [560, 268] width 1120 height 536
click at [903, 274] on input "Log In" at bounding box center [923, 283] width 41 height 19
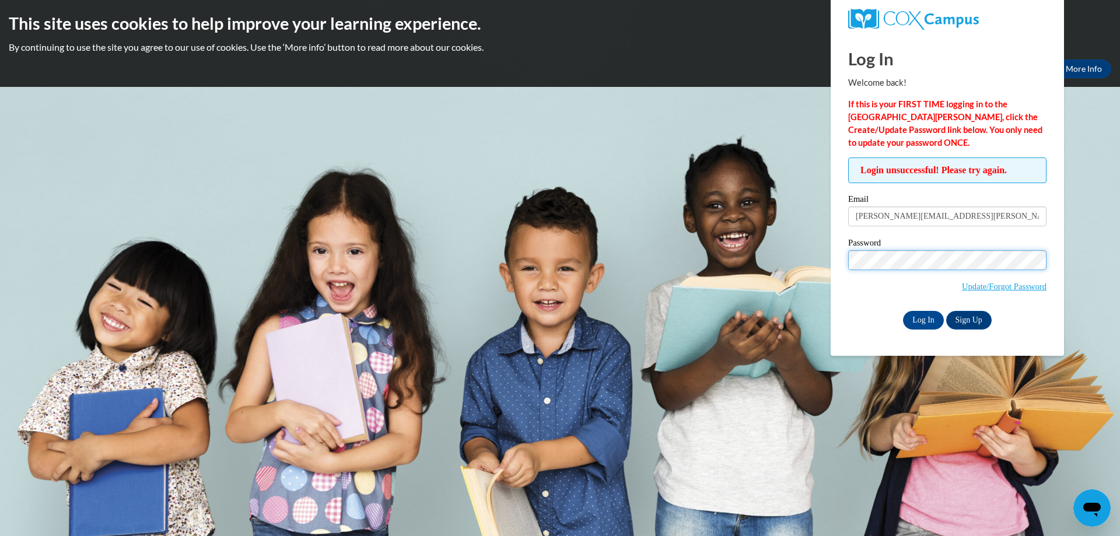
click at [829, 258] on body "This site uses cookies to help improve your learning experience. By continuing …" at bounding box center [560, 268] width 1120 height 536
click at [827, 286] on body "This site uses cookies to help improve your learning experience. By continuing …" at bounding box center [560, 268] width 1120 height 536
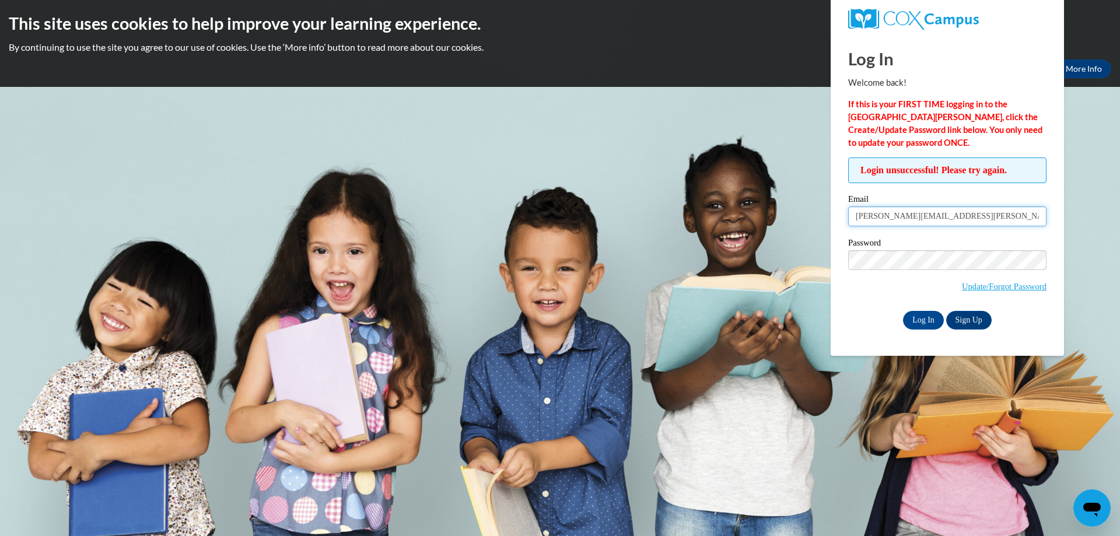
click at [896, 215] on input "[PERSON_NAME][EMAIL_ADDRESS][PERSON_NAME][DOMAIN_NAME]" at bounding box center [947, 217] width 198 height 20
click at [906, 219] on input "[PERSON_NAME][EMAIL_ADDRESS][PERSON_NAME][DOMAIN_NAME]" at bounding box center [947, 217] width 198 height 20
click at [804, 259] on body "This site uses cookies to help improve your learning experience. By continuing …" at bounding box center [560, 268] width 1120 height 536
click at [847, 290] on div "Login unsuccessful! Please try again. Please enter your email! Please enter you…" at bounding box center [948, 244] width 216 height 172
click at [923, 319] on input "Log In" at bounding box center [923, 320] width 41 height 19
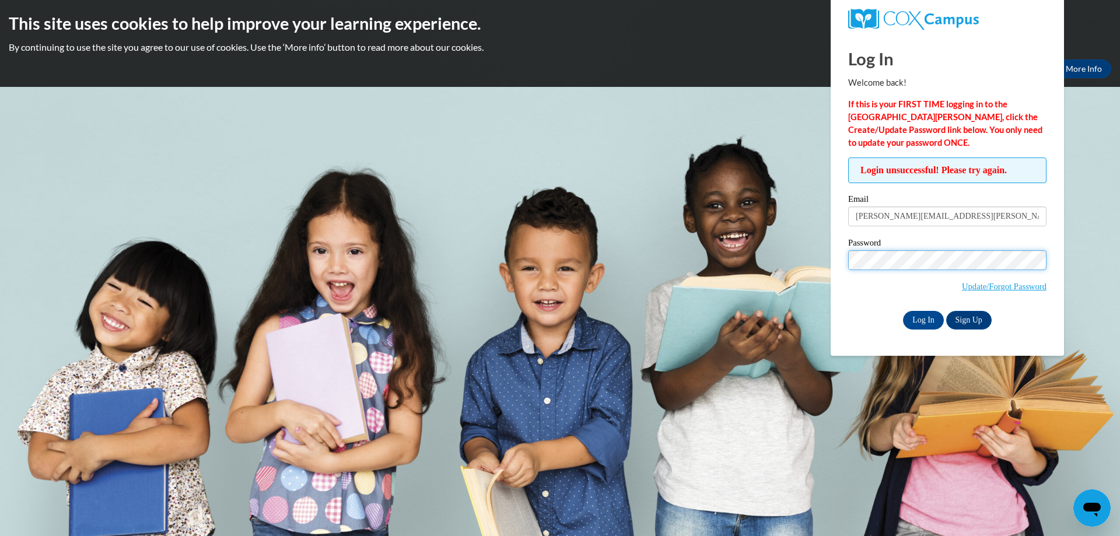
click at [512, 312] on body "This site uses cookies to help improve your learning experience. By continuing …" at bounding box center [560, 268] width 1120 height 536
click at [903, 311] on input "Log In" at bounding box center [923, 320] width 41 height 19
click at [782, 271] on body "This site uses cookies to help improve your learning experience. By continuing …" at bounding box center [560, 268] width 1120 height 536
click at [903, 311] on input "Log In" at bounding box center [923, 320] width 41 height 19
